Goal: Information Seeking & Learning: Find specific fact

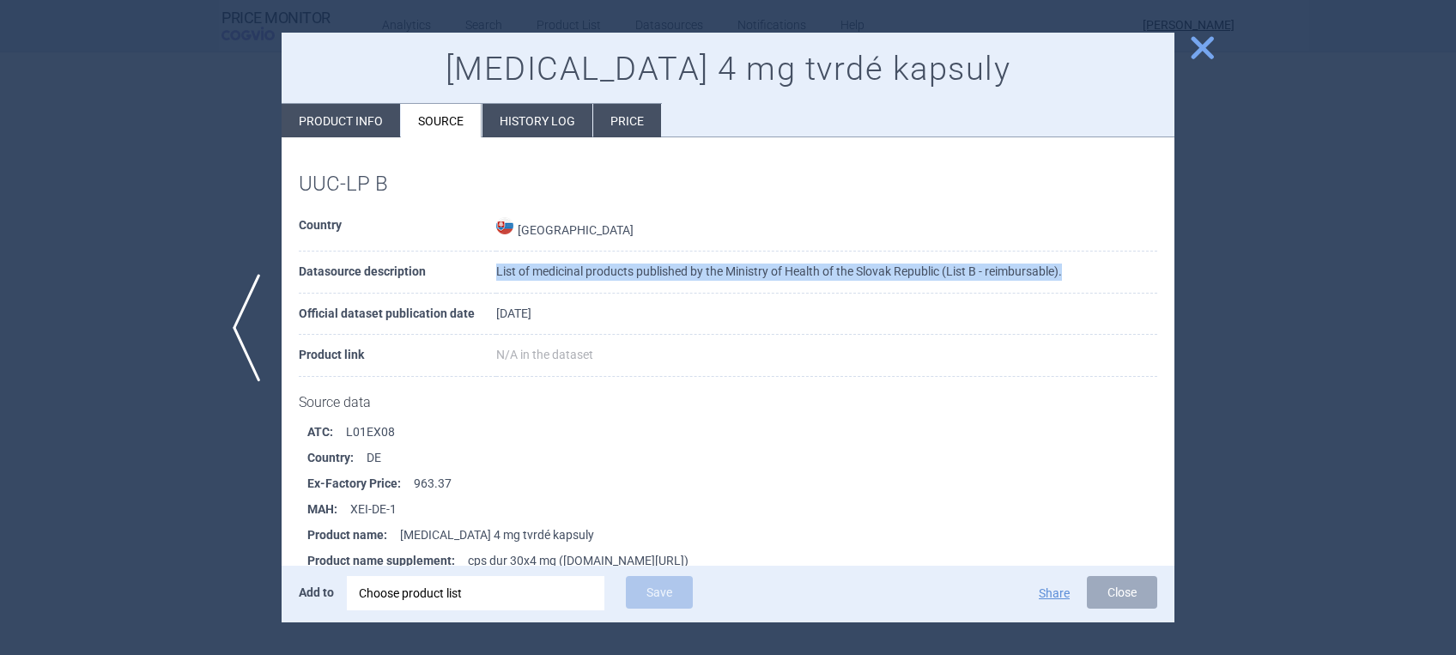
scroll to position [5328, 0]
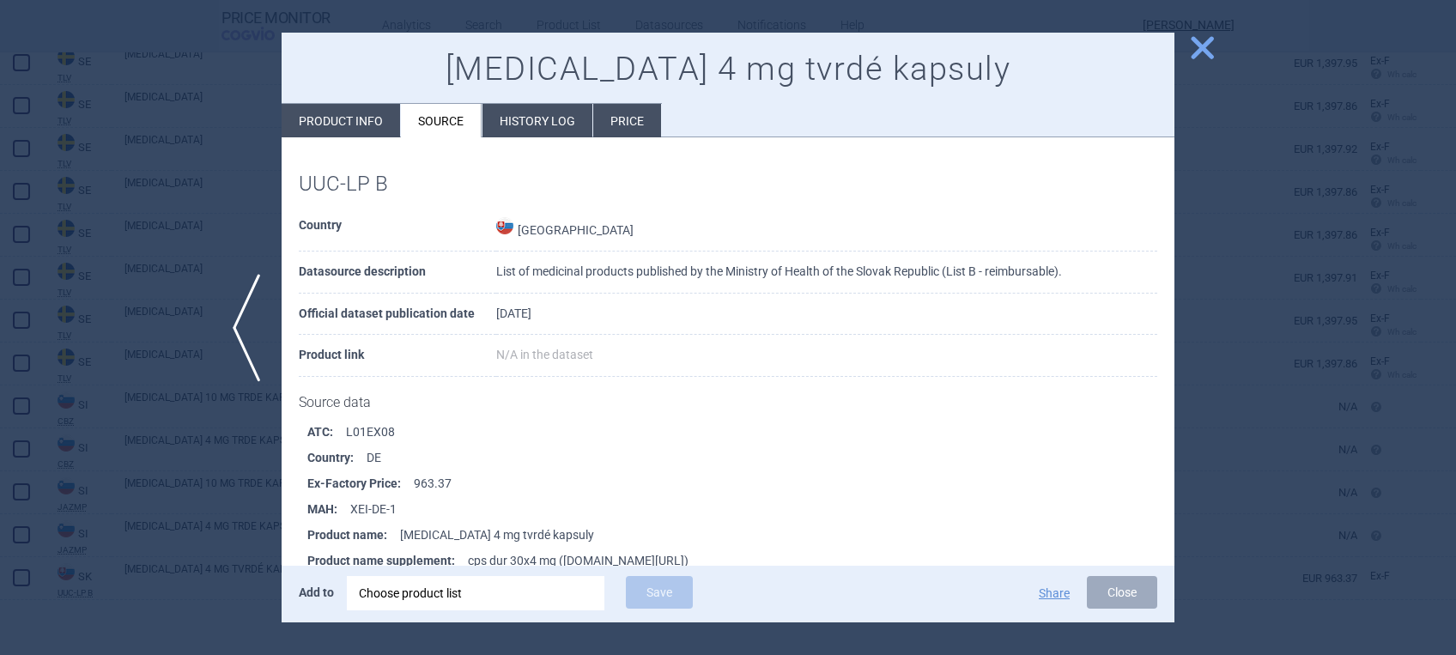
click at [307, 116] on li "Product info" at bounding box center [341, 120] width 118 height 33
select select "EUR"
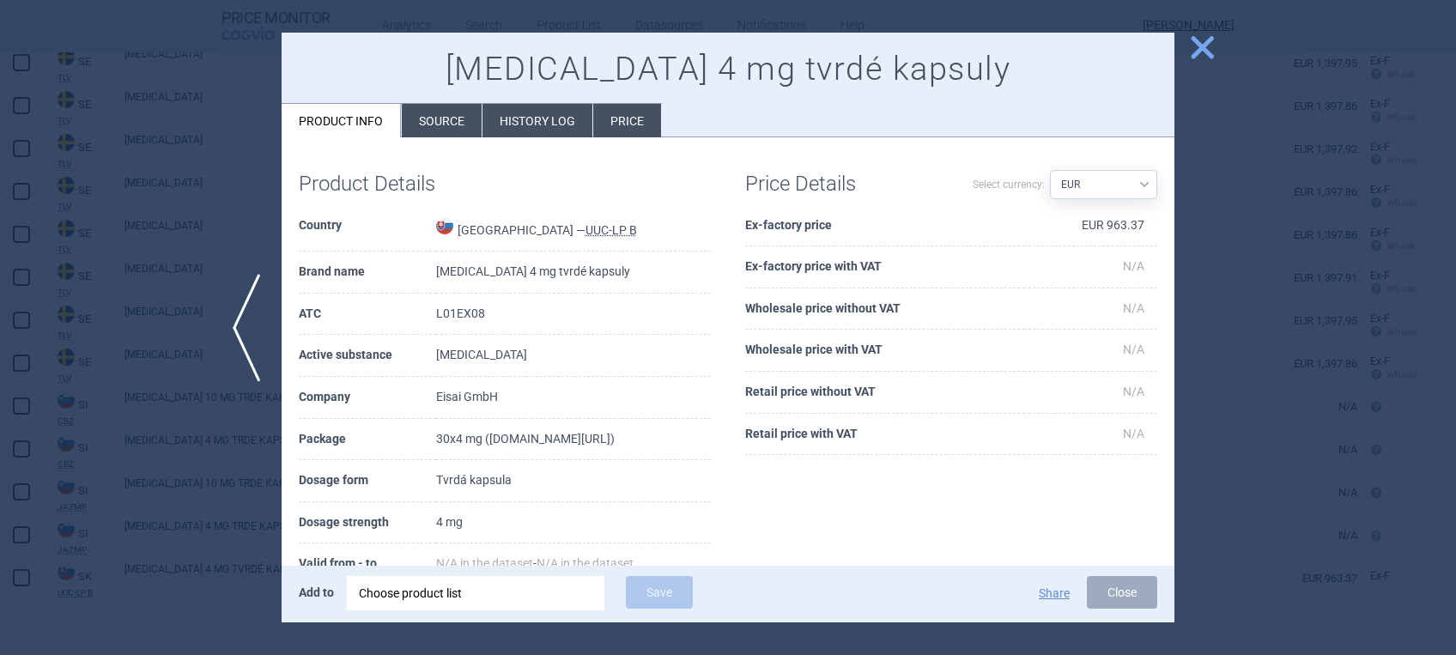
click at [1214, 56] on span "close" at bounding box center [1202, 48] width 30 height 30
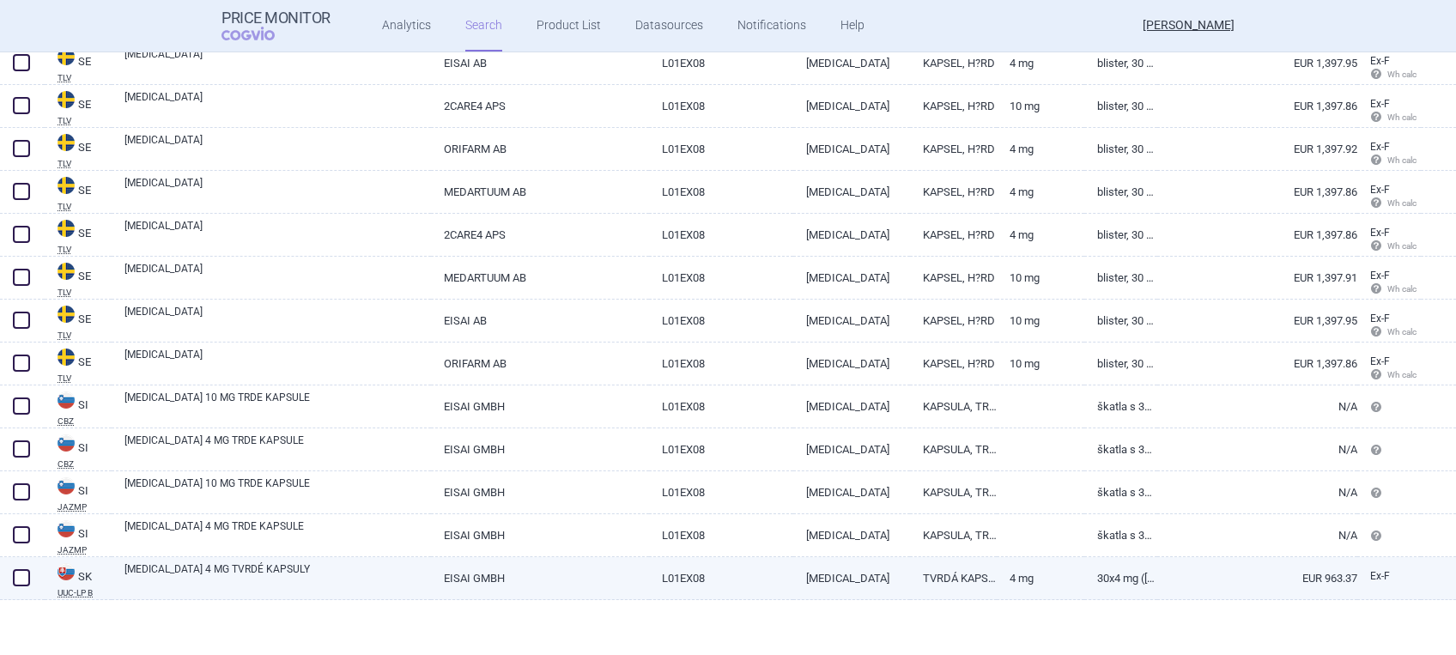
click at [997, 573] on link "4 mg" at bounding box center [1041, 578] width 88 height 42
select select "EUR"
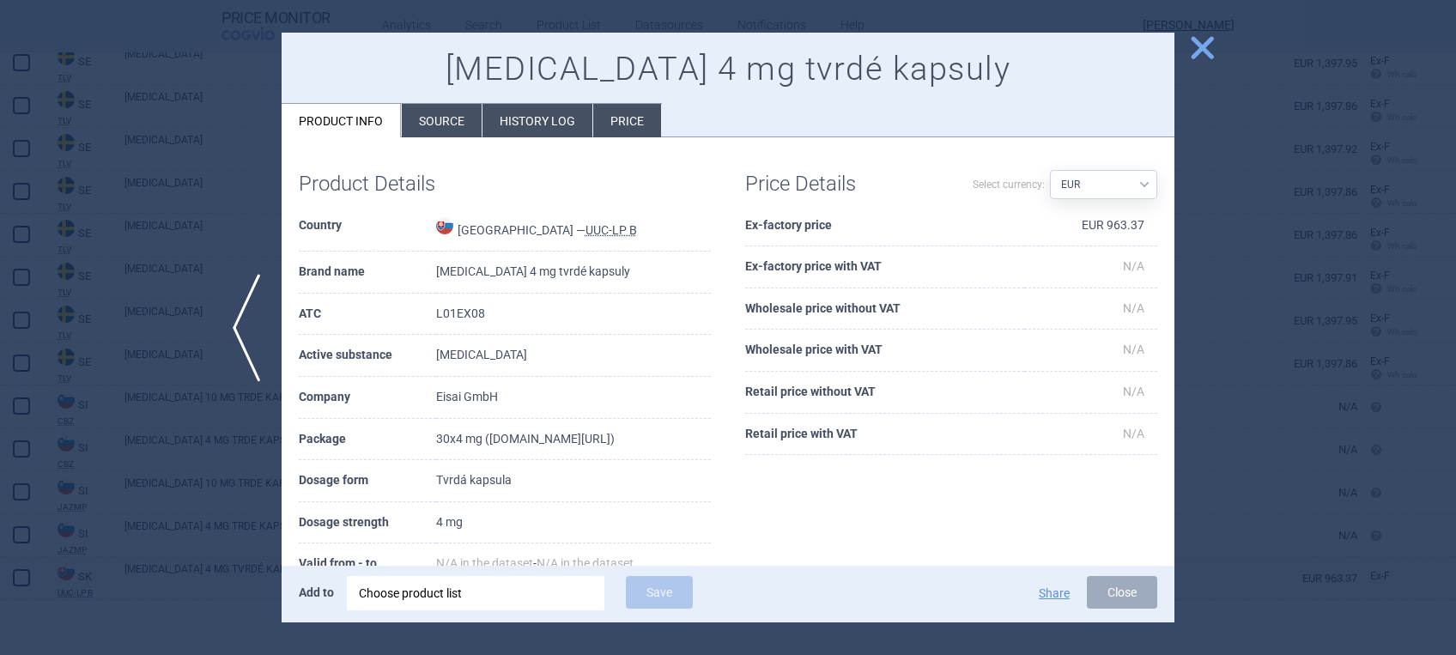
click at [558, 119] on li "History log" at bounding box center [537, 120] width 110 height 33
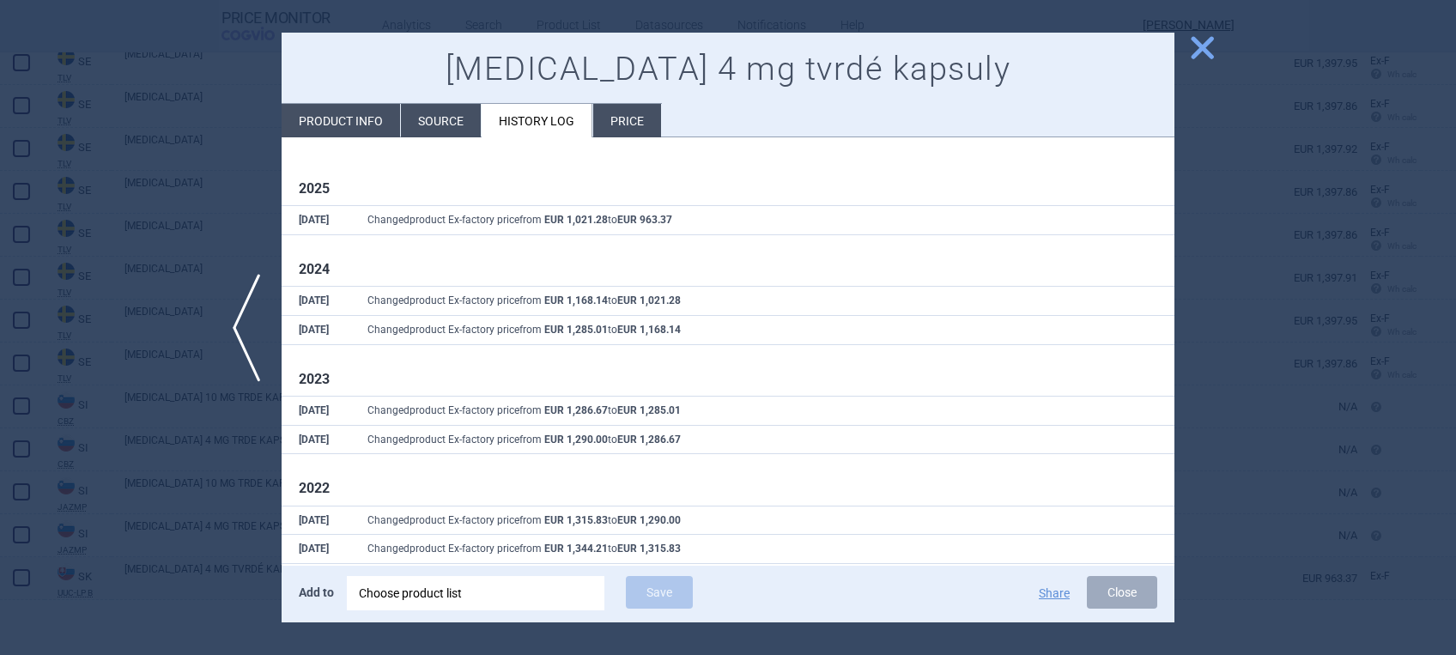
click at [629, 117] on li "Price" at bounding box center [627, 120] width 68 height 33
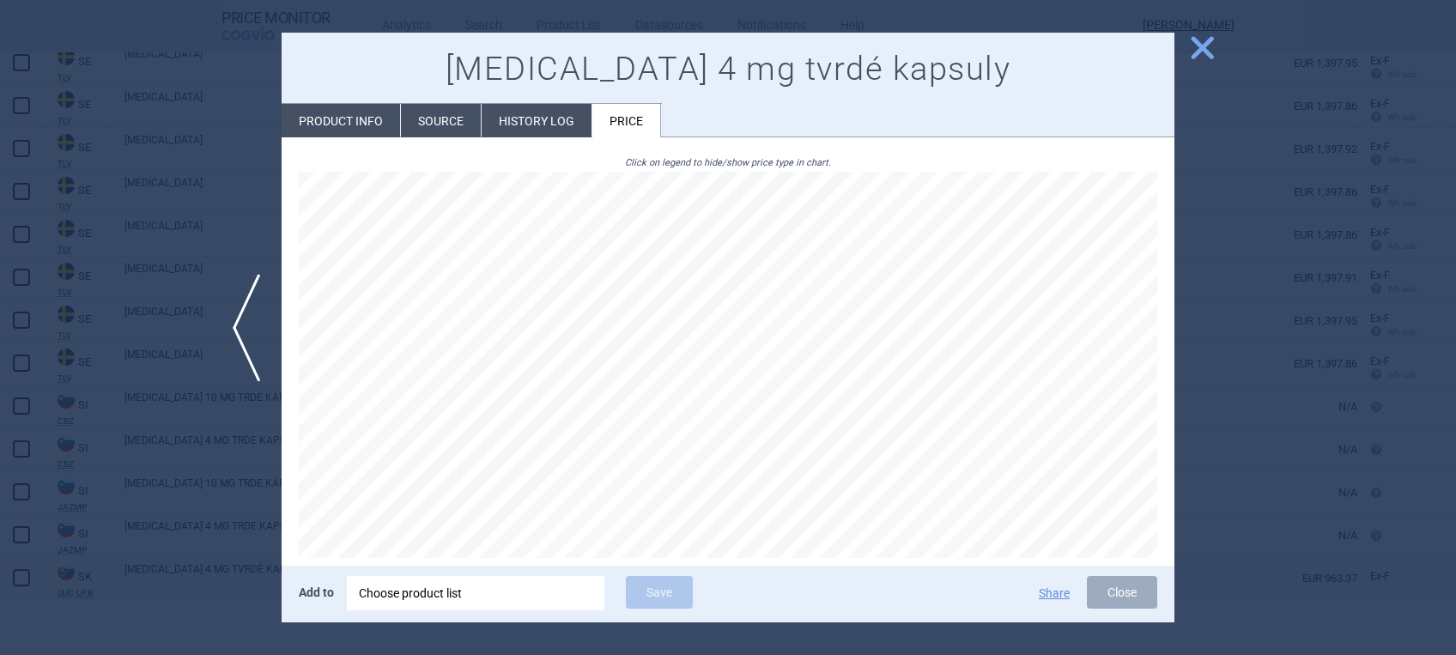
click at [447, 117] on li "Source" at bounding box center [441, 120] width 80 height 33
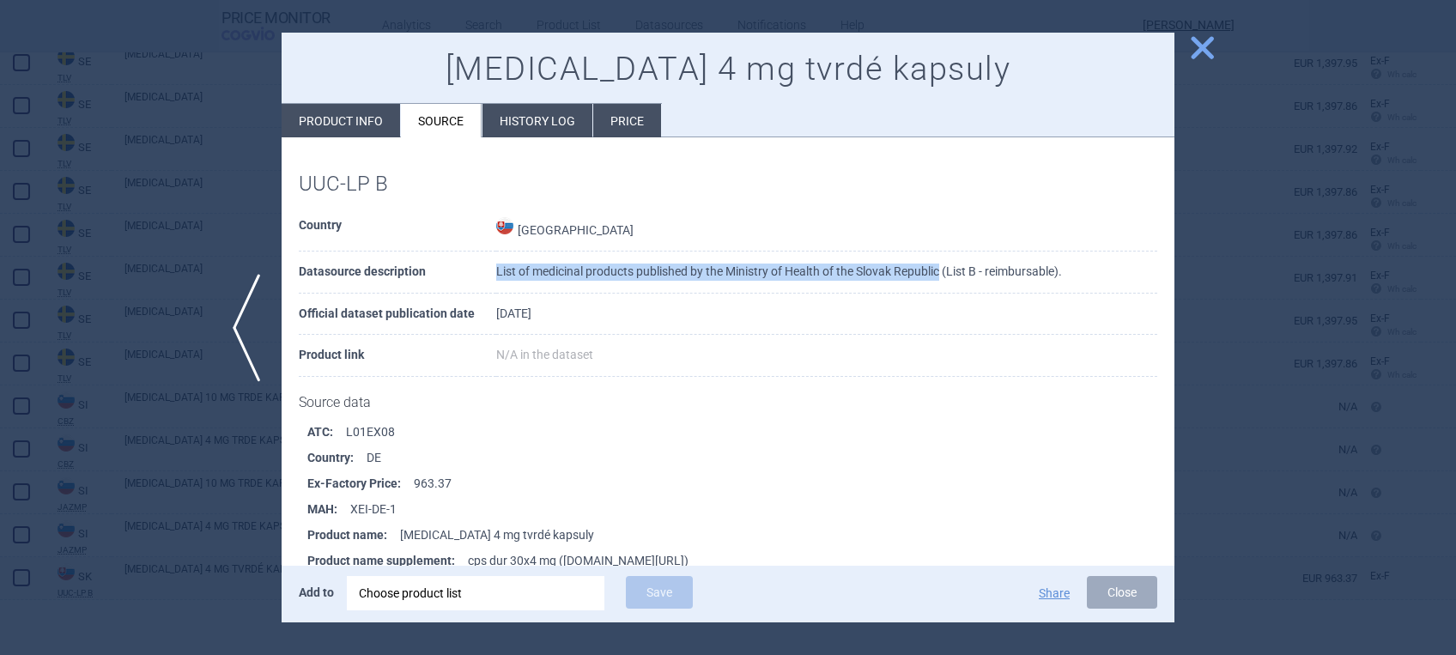
drag, startPoint x: 494, startPoint y: 271, endPoint x: 940, endPoint y: 274, distance: 446.4
click at [940, 274] on td "List of medicinal products published by the Ministry of Health of the Slovak Re…" at bounding box center [826, 273] width 661 height 42
drag, startPoint x: 940, startPoint y: 274, endPoint x: 871, endPoint y: 275, distance: 68.7
copy td "List of medicinal products published by the Ministry of Health of the [GEOGRAPH…"
